Goal: Communication & Community: Participate in discussion

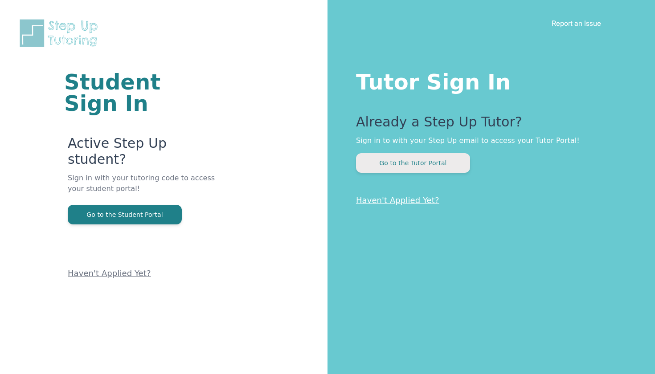
click at [416, 158] on button "Go to the Tutor Portal" at bounding box center [413, 163] width 114 height 20
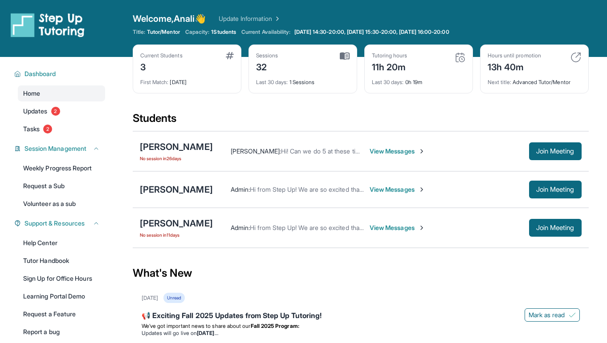
click at [404, 151] on span "View Messages" at bounding box center [398, 151] width 56 height 9
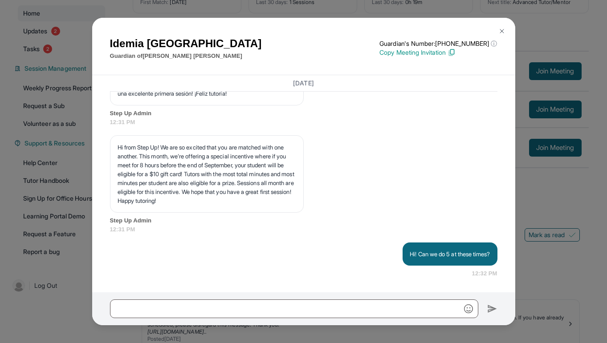
scroll to position [1908, 0]
click at [498, 28] on button at bounding box center [502, 31] width 18 height 18
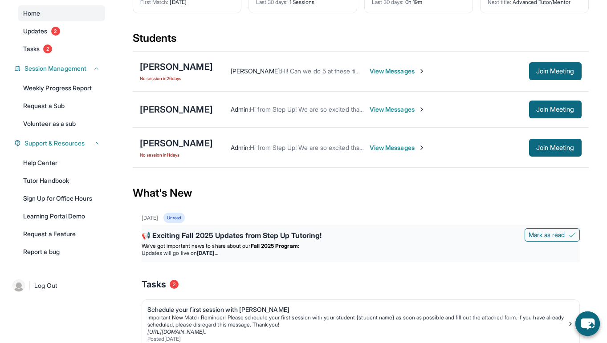
click at [358, 262] on div "📢 Exciting Fall 2025 Updates from Step Up Tutoring! [PERSON_NAME] as read We’ve…" at bounding box center [361, 243] width 438 height 37
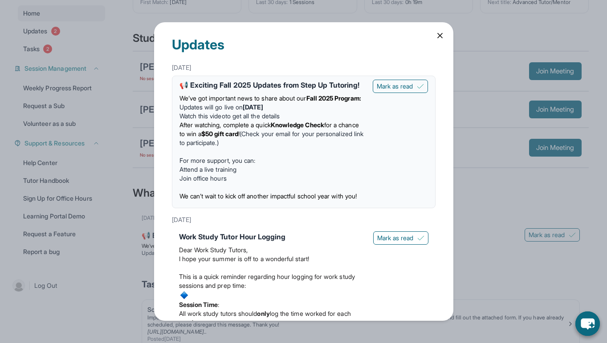
scroll to position [0, 0]
click at [440, 35] on icon at bounding box center [440, 35] width 9 height 9
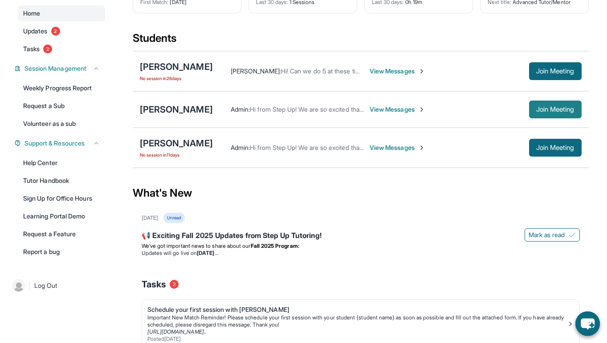
click at [556, 104] on button "Join Meeting" at bounding box center [555, 110] width 53 height 18
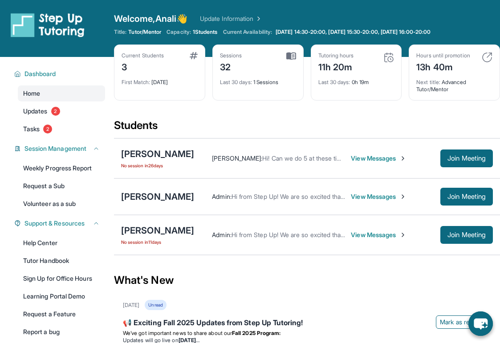
click at [36, 110] on span "Updates" at bounding box center [35, 111] width 25 height 9
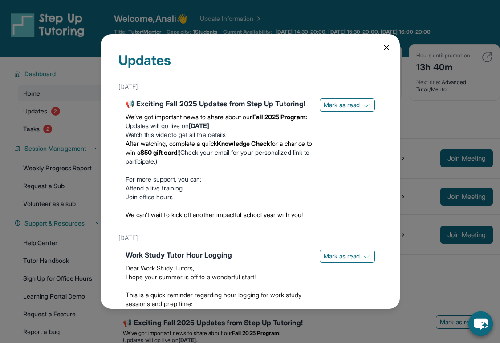
click at [386, 50] on icon at bounding box center [386, 47] width 9 height 9
